Goal: Check status: Check status

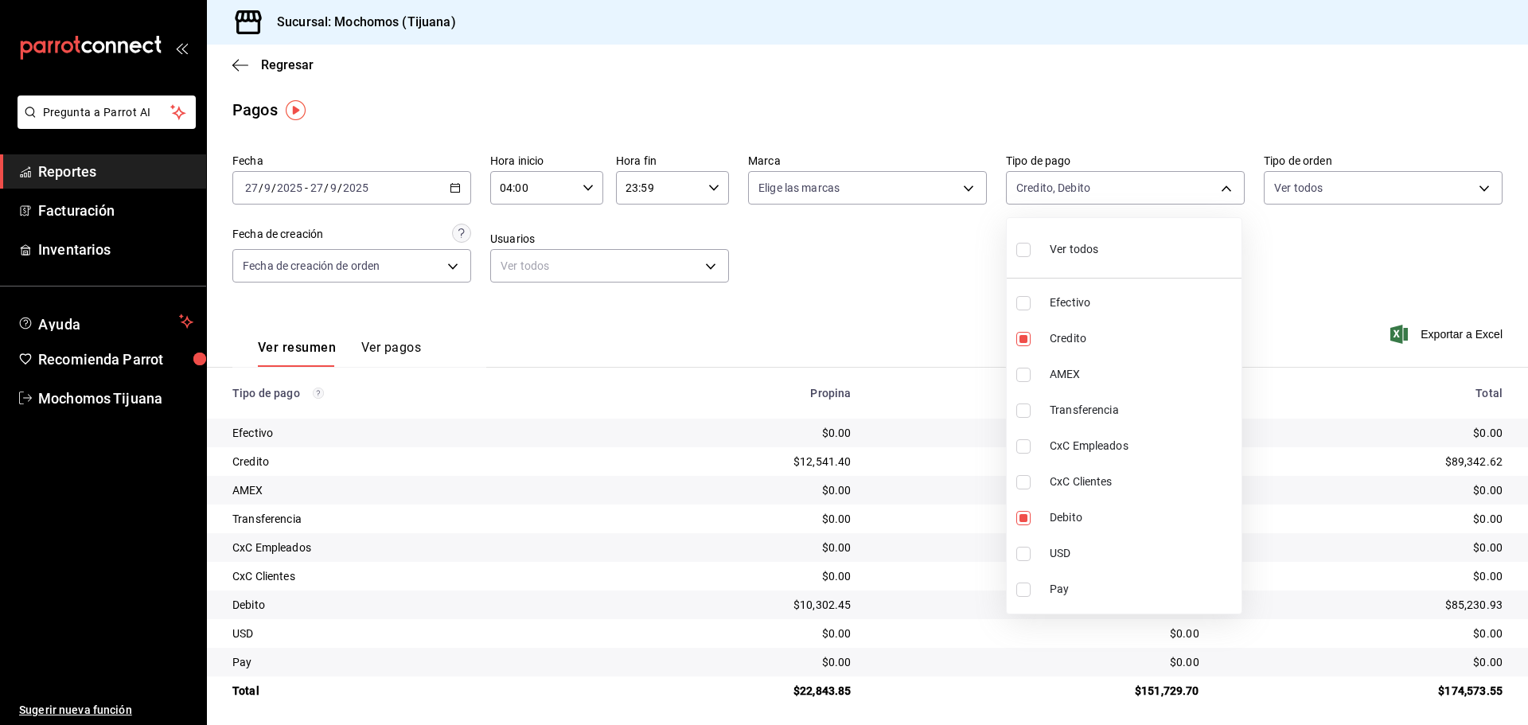
click at [276, 68] on div at bounding box center [764, 362] width 1528 height 725
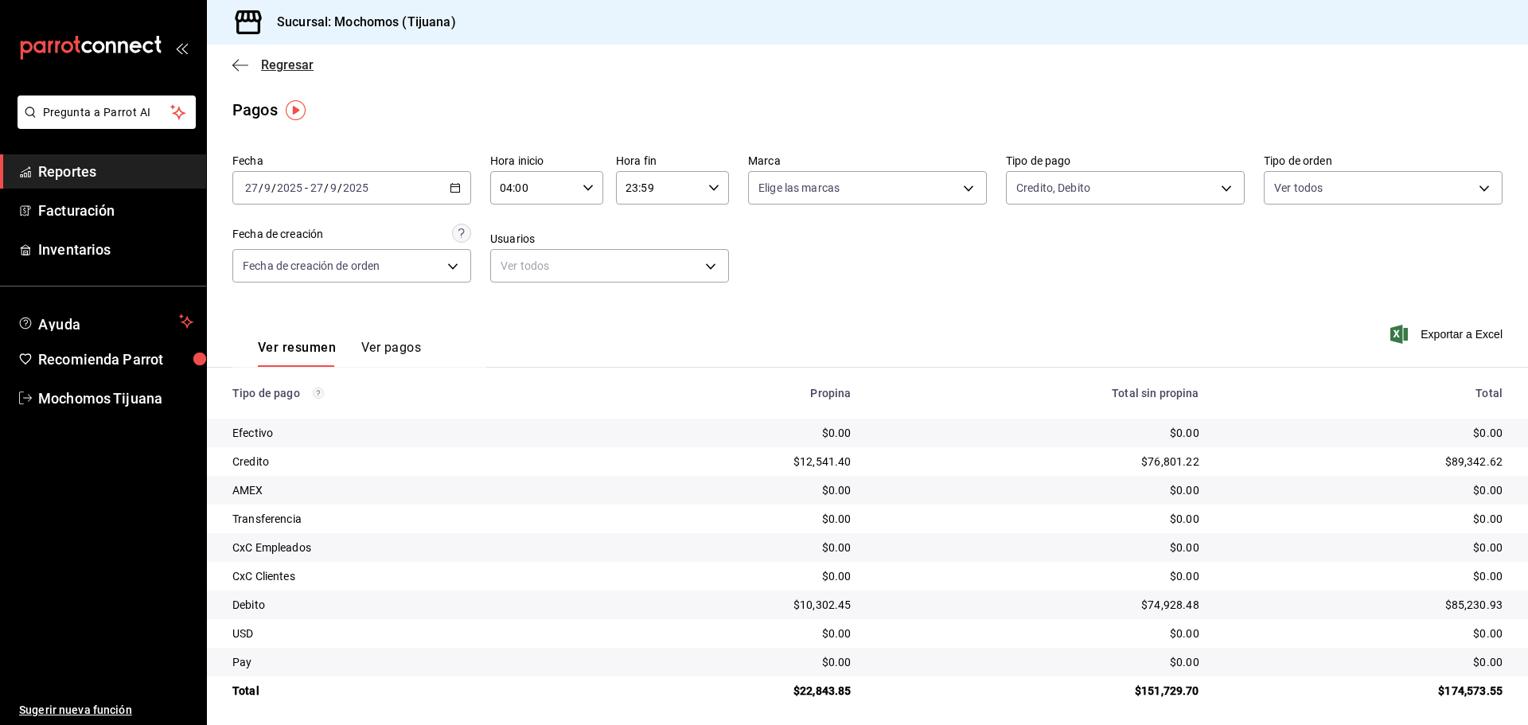
click at [247, 68] on icon "button" at bounding box center [240, 65] width 16 height 14
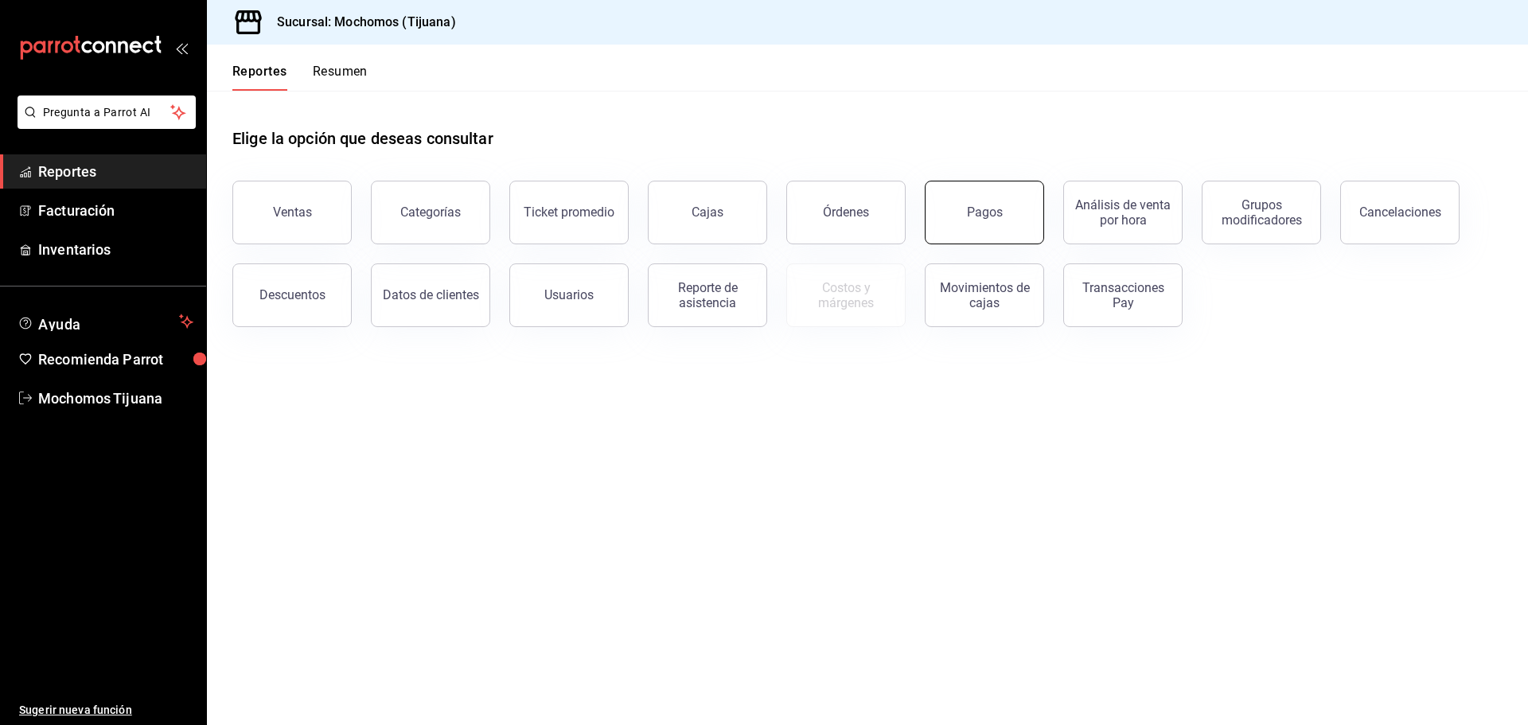
click at [944, 222] on button "Pagos" at bounding box center [984, 213] width 119 height 64
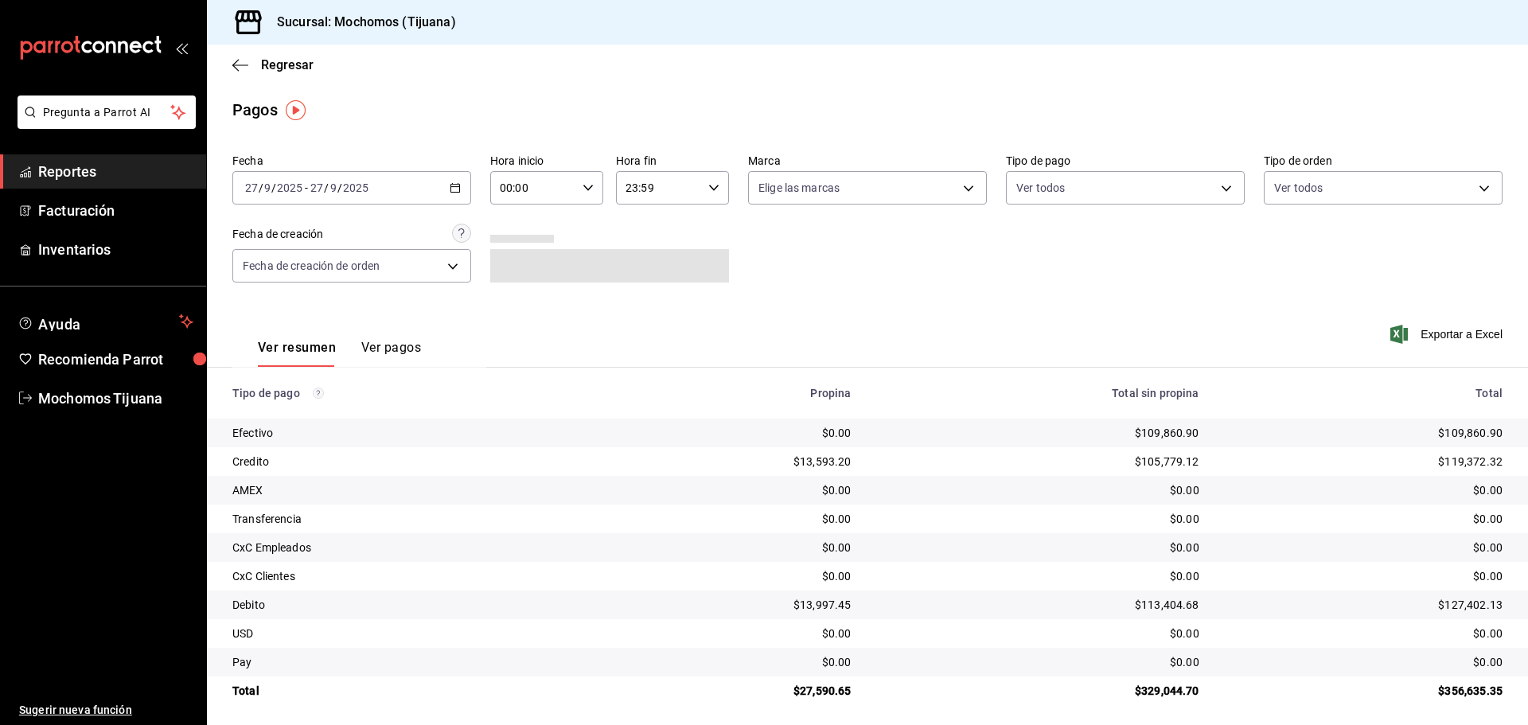
click at [586, 184] on icon "button" at bounding box center [587, 187] width 11 height 11
click at [517, 302] on span "04" at bounding box center [515, 301] width 31 height 13
type input "04:00"
click at [1220, 190] on div at bounding box center [764, 362] width 1528 height 725
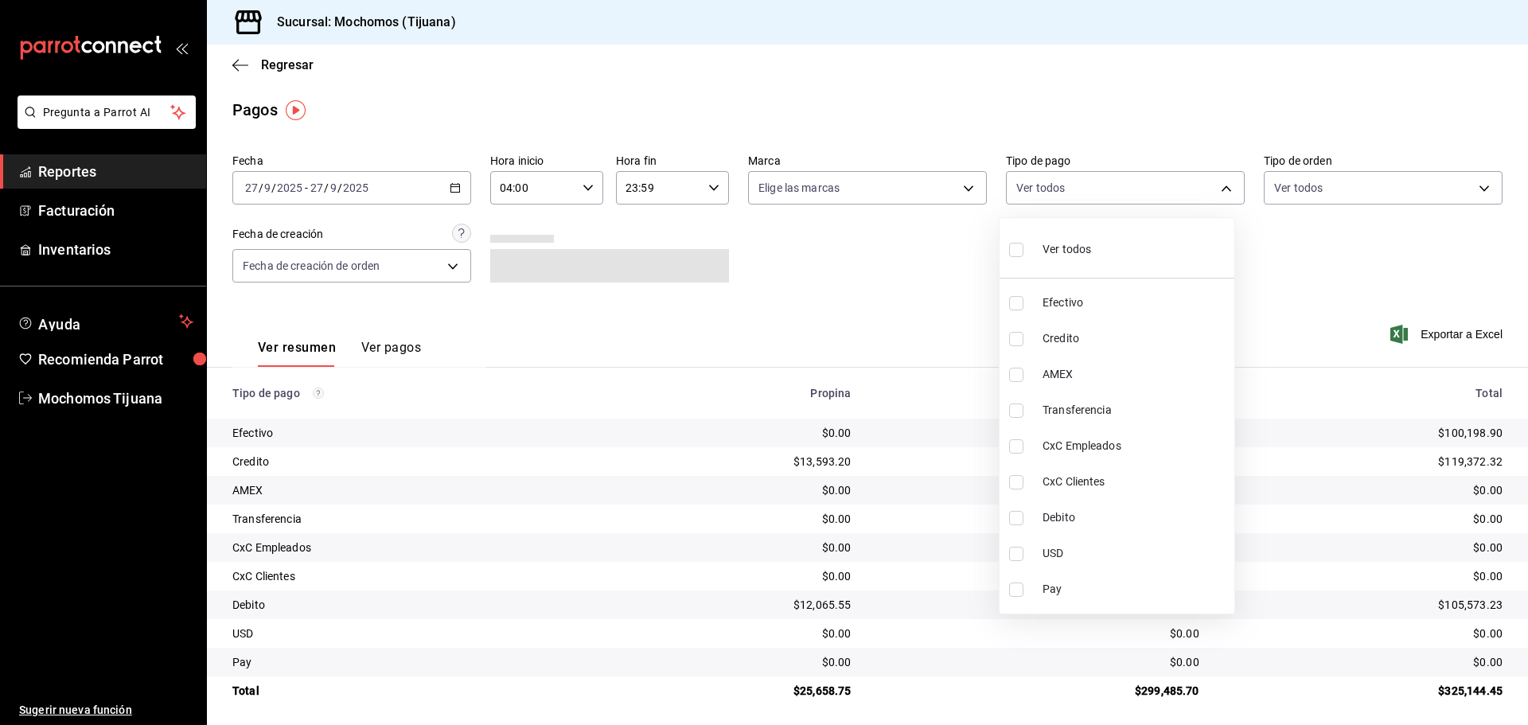
click at [1220, 190] on body "Pregunta a Parrot AI Reportes Facturación Inventarios Ayuda Recomienda Parrot M…" at bounding box center [764, 362] width 1528 height 725
click at [1119, 331] on span "Credito" at bounding box center [1134, 338] width 185 height 17
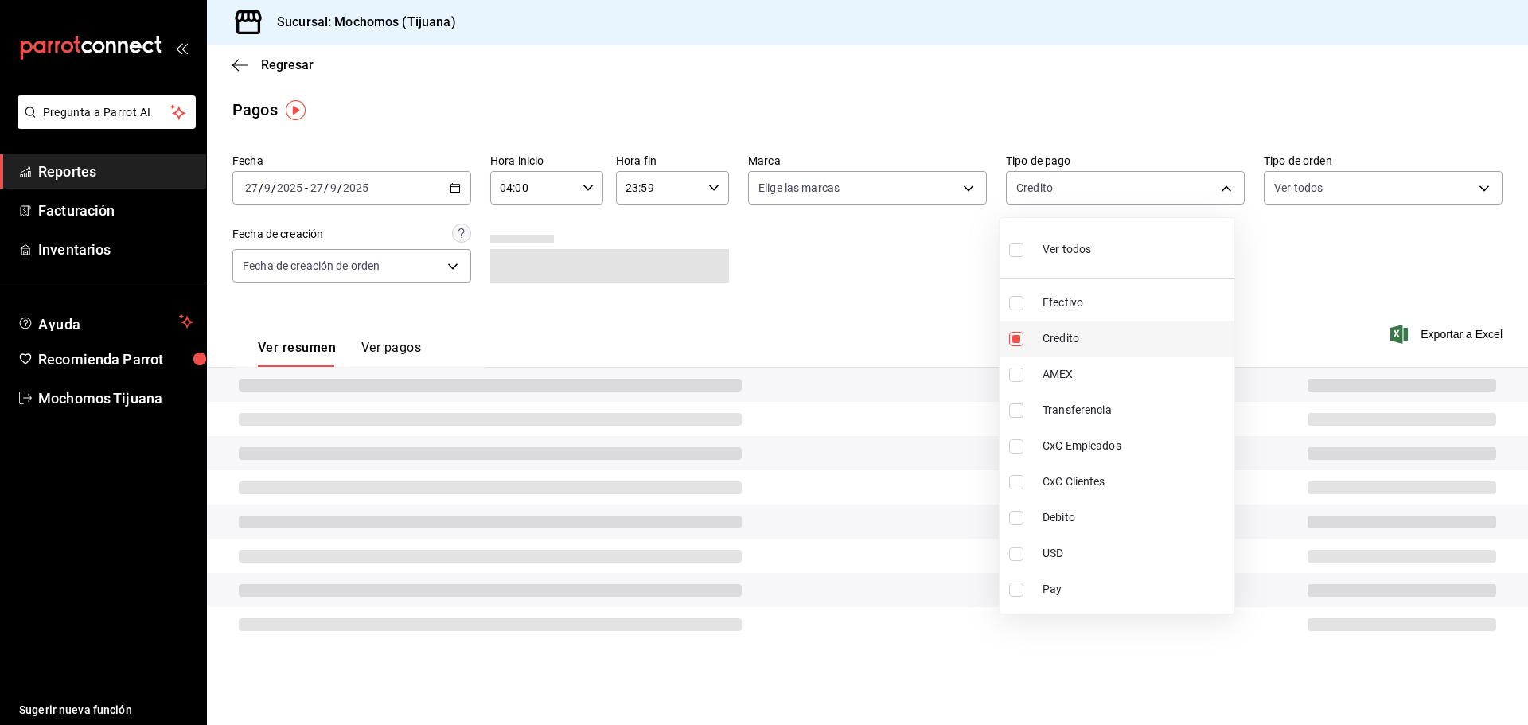
type input "a27a072c-b141-4985-9f83-ae60dbe2196b"
checkbox input "true"
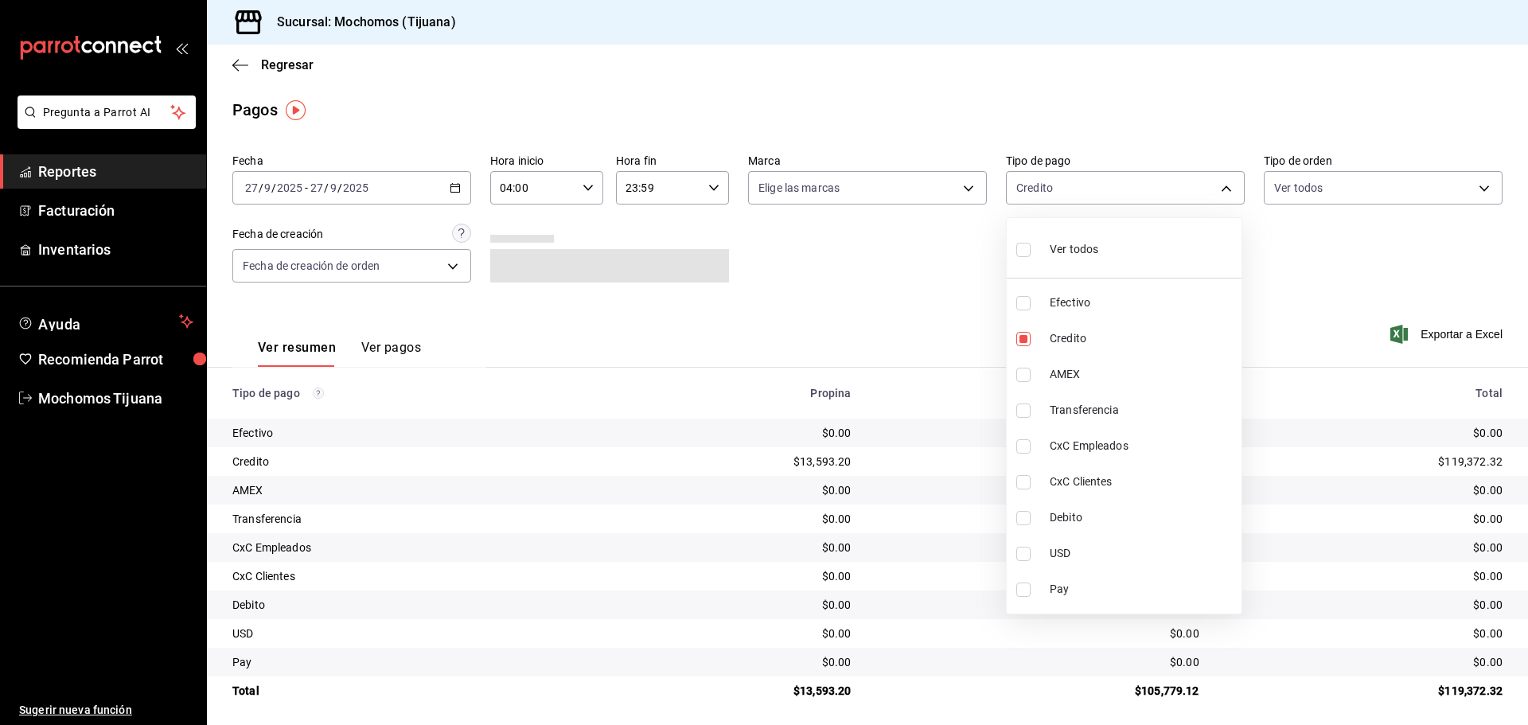
click at [1113, 509] on span "Debito" at bounding box center [1142, 517] width 185 height 17
type input "a27a072c-b141-4985-9f83-ae60dbe2196b,b7370aa5-450f-4a05-bab4-2784151f97fb"
checkbox input "true"
drag, startPoint x: 1525, startPoint y: 553, endPoint x: 1525, endPoint y: 648, distance: 95.5
click at [1525, 648] on div at bounding box center [764, 362] width 1528 height 725
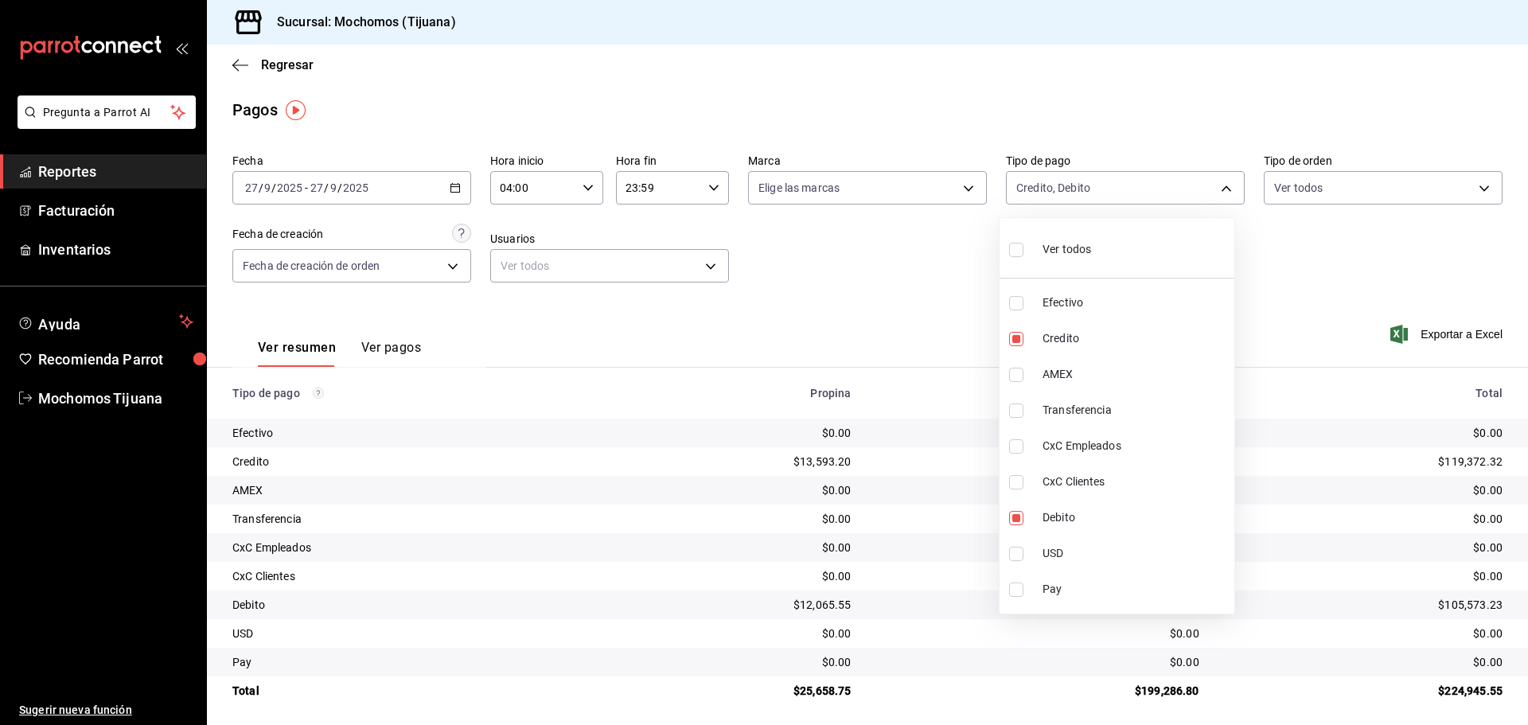
click at [1525, 648] on div at bounding box center [764, 362] width 1528 height 725
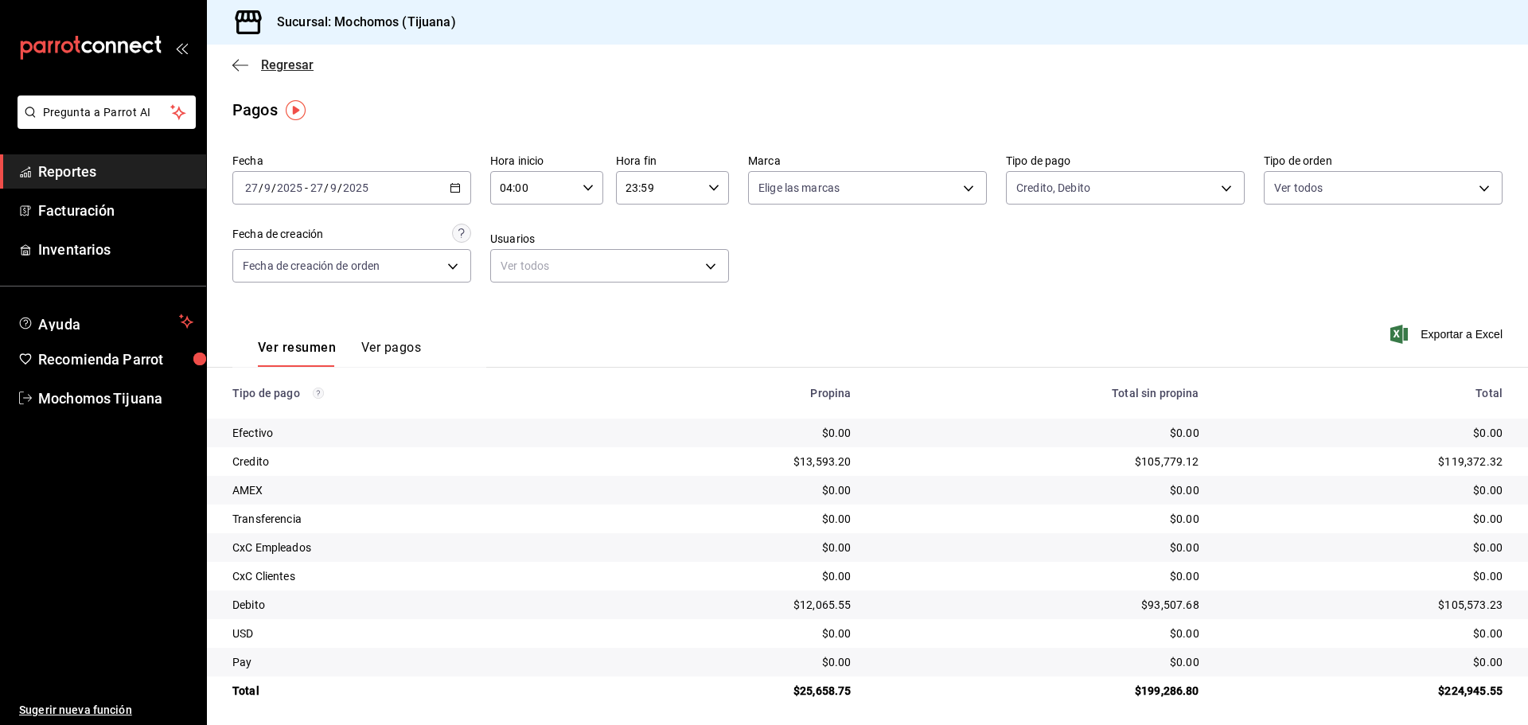
click at [244, 70] on icon "button" at bounding box center [240, 65] width 16 height 14
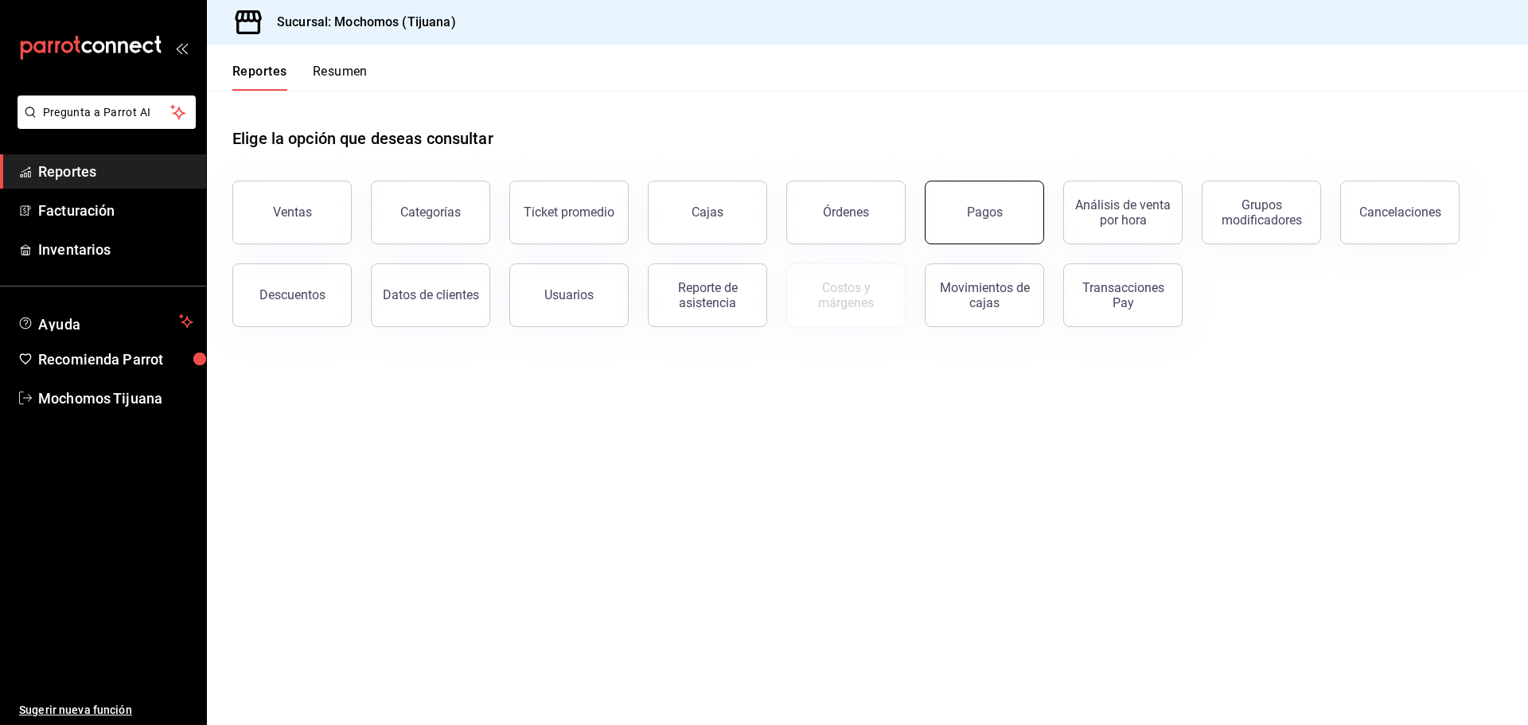
click at [999, 223] on button "Pagos" at bounding box center [984, 213] width 119 height 64
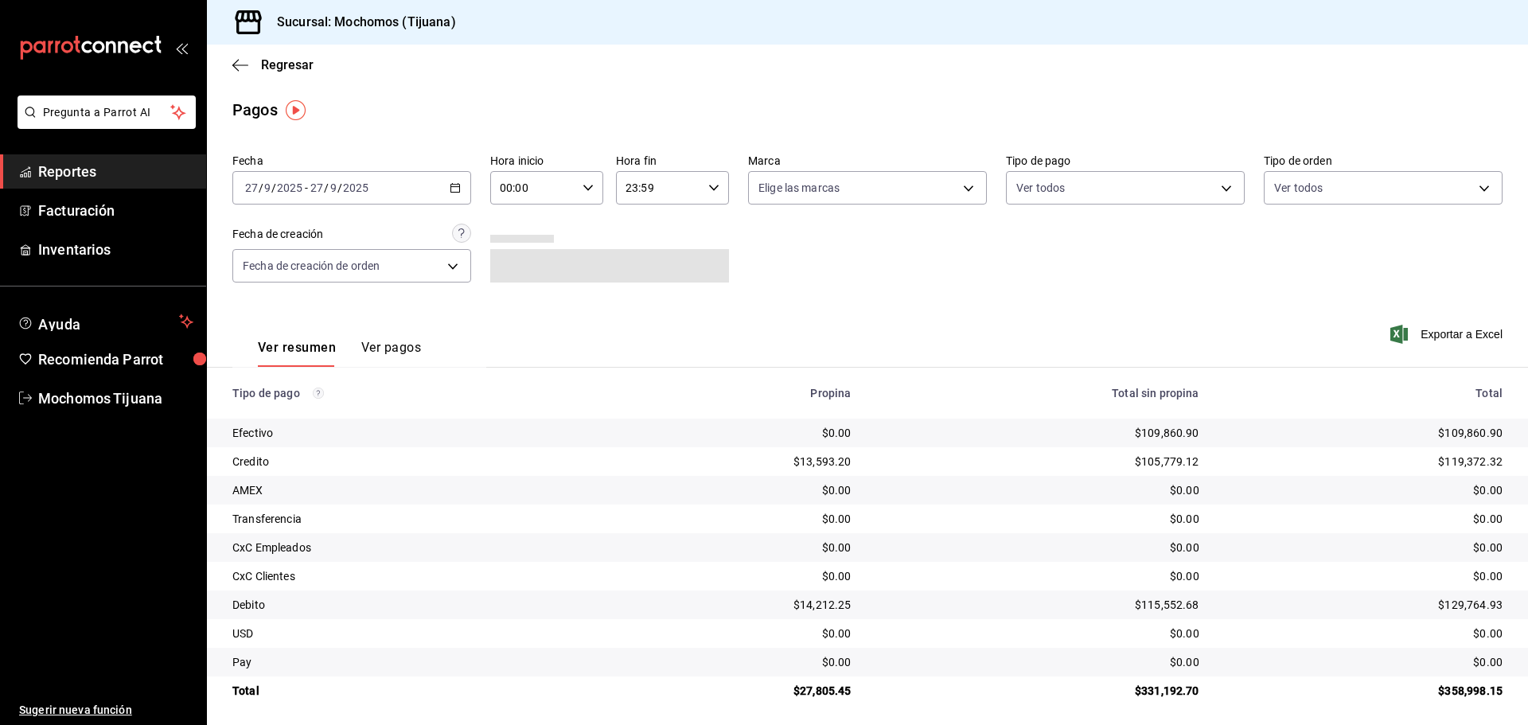
click at [594, 191] on div "00:00 Hora inicio" at bounding box center [546, 187] width 113 height 33
click at [514, 298] on span "04" at bounding box center [515, 301] width 31 height 13
type input "04:00"
click at [1203, 193] on div at bounding box center [764, 362] width 1528 height 725
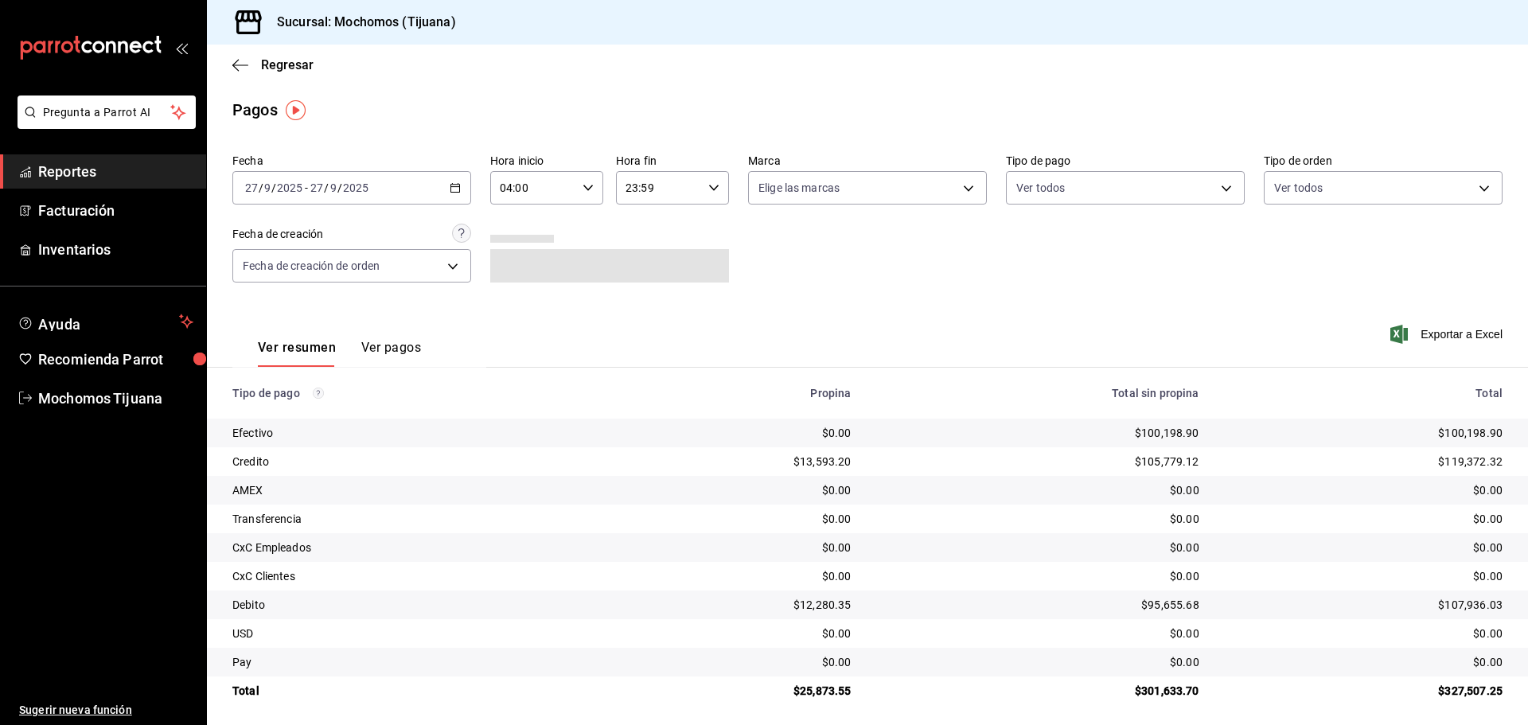
click at [1203, 193] on body "Pregunta a Parrot AI Reportes Facturación Inventarios Ayuda Recomienda Parrot M…" at bounding box center [764, 362] width 1528 height 725
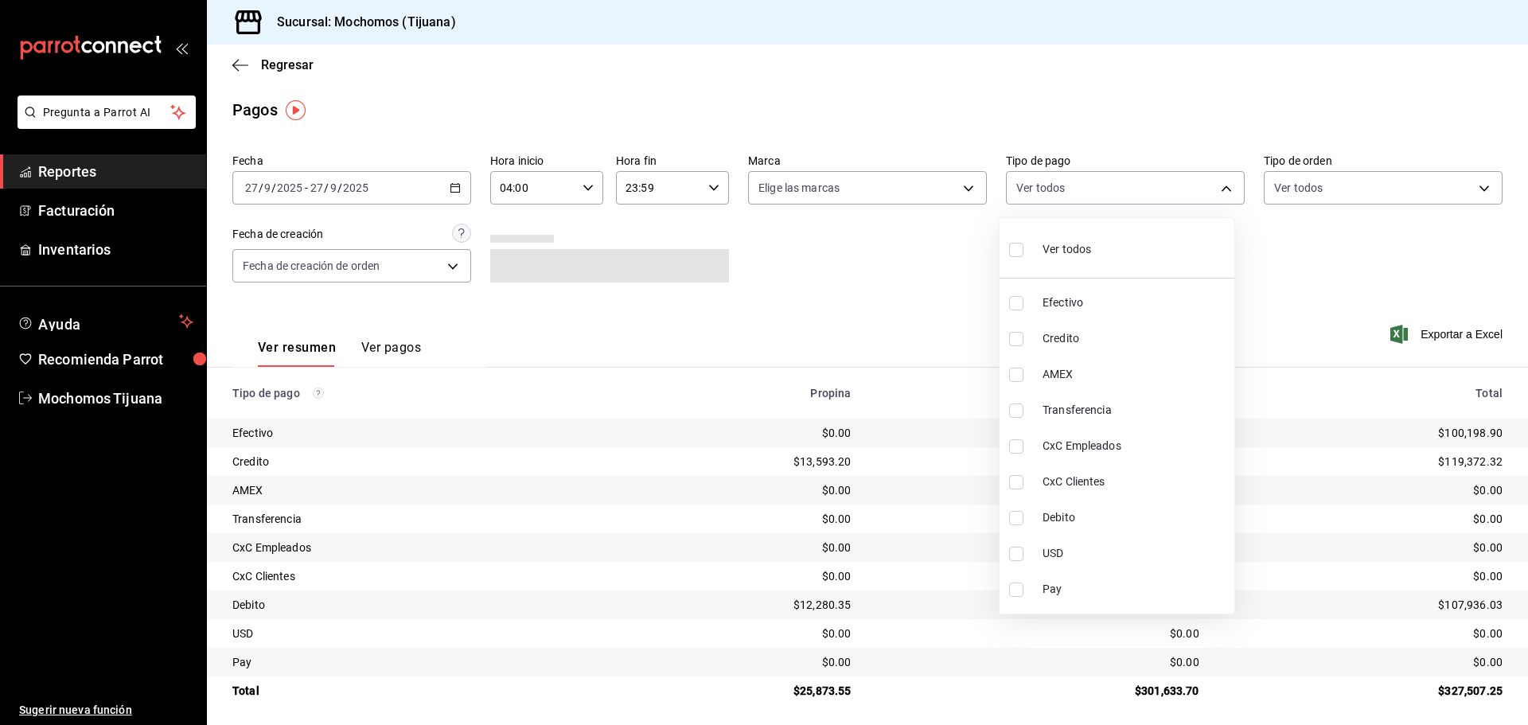
click at [1141, 336] on span "Credito" at bounding box center [1134, 338] width 185 height 17
type input "a27a072c-b141-4985-9f83-ae60dbe2196b"
checkbox input "true"
click at [1141, 517] on span "Debito" at bounding box center [1142, 517] width 185 height 17
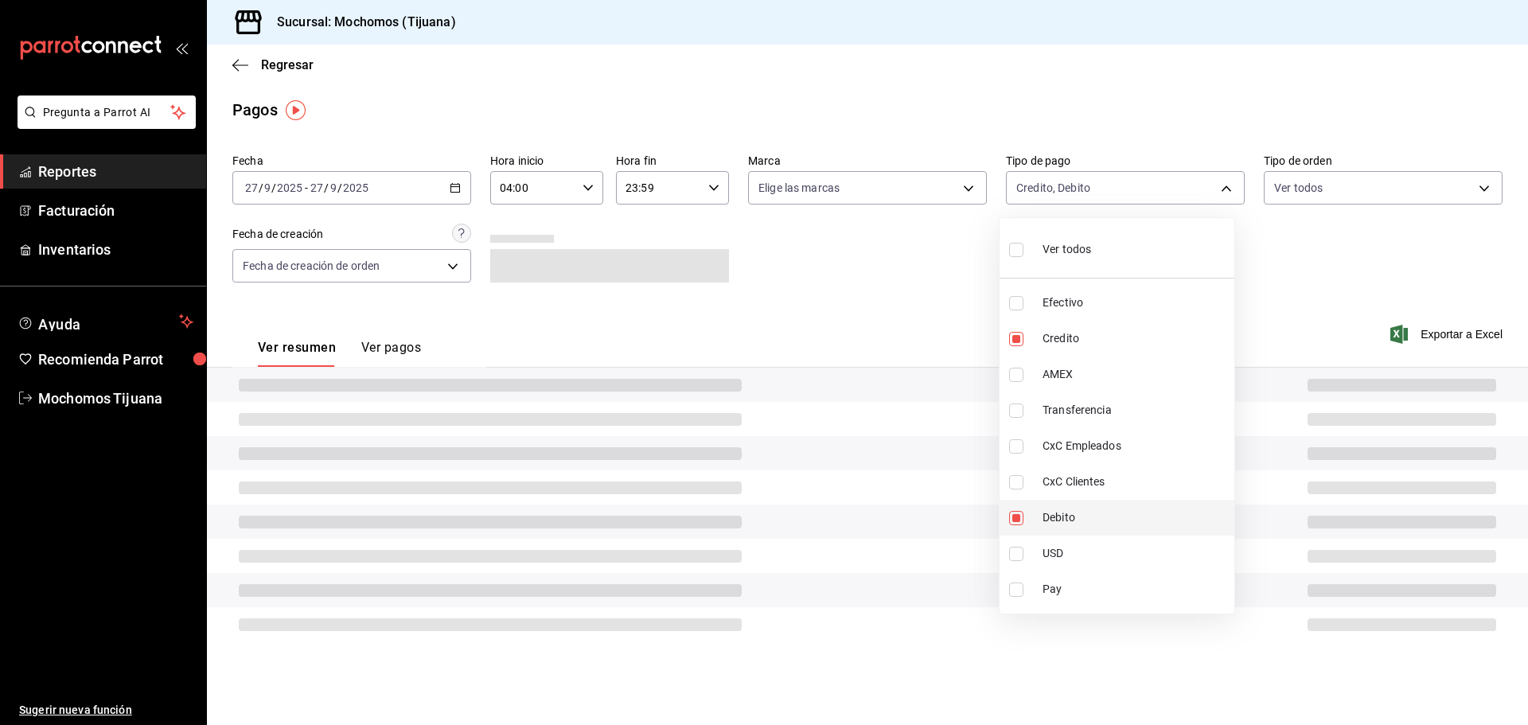
type input "a27a072c-b141-4985-9f83-ae60dbe2196b,b7370aa5-450f-4a05-bab4-2784151f97fb"
checkbox input "true"
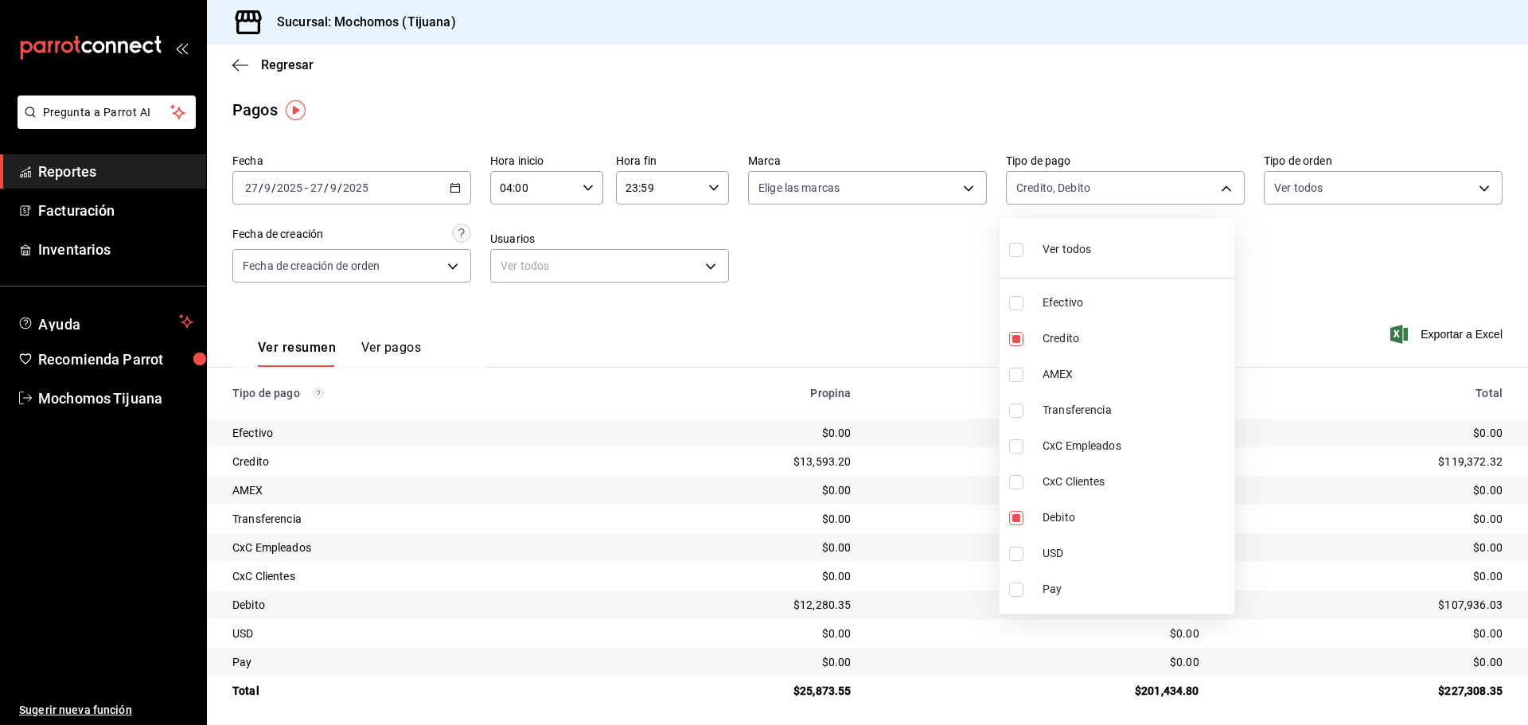
drag, startPoint x: 1122, startPoint y: 524, endPoint x: 836, endPoint y: 612, distance: 299.0
drag, startPoint x: 835, startPoint y: 613, endPoint x: 761, endPoint y: 629, distance: 75.7
